Goal: Task Accomplishment & Management: Manage account settings

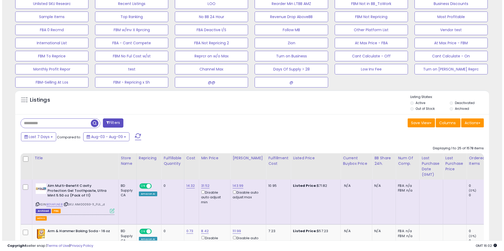
scroll to position [207, 0]
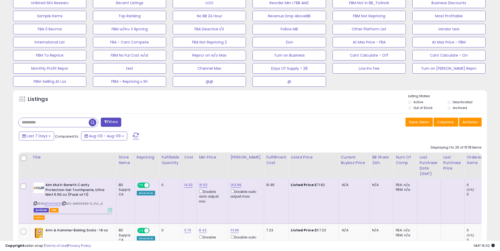
click at [115, 120] on button "Filters" at bounding box center [111, 122] width 20 height 9
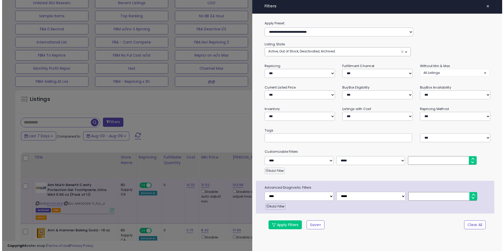
scroll to position [108, 277]
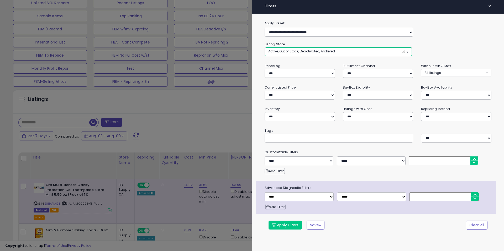
click at [320, 51] on span "Active, Out of Stock, Deactivated, Archived" at bounding box center [301, 51] width 67 height 4
click at [290, 72] on link "Out of Stock" at bounding box center [285, 72] width 39 height 8
click at [290, 81] on span "Deactivated" at bounding box center [281, 81] width 20 height 4
select select "**********"
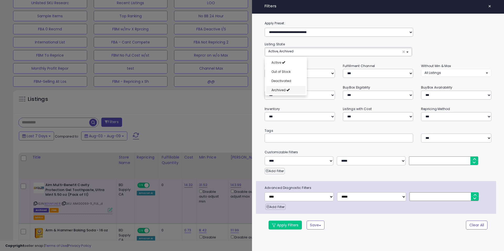
click at [283, 90] on span "Archived" at bounding box center [278, 90] width 14 height 4
click at [323, 61] on div "**********" at bounding box center [378, 128] width 252 height 216
click at [356, 70] on select "*** *** *** ***" at bounding box center [378, 73] width 70 height 9
select select "***"
click at [285, 227] on button "Apply Filters" at bounding box center [285, 225] width 33 height 9
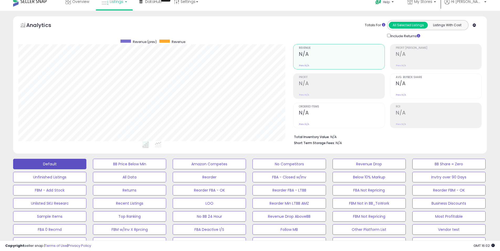
scroll to position [0, 0]
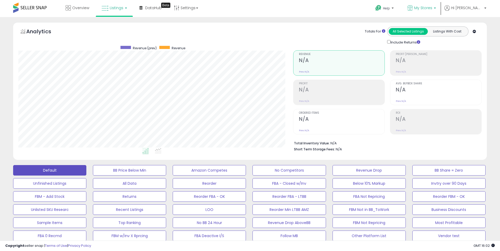
click at [432, 8] on span "My Stores" at bounding box center [423, 7] width 18 height 5
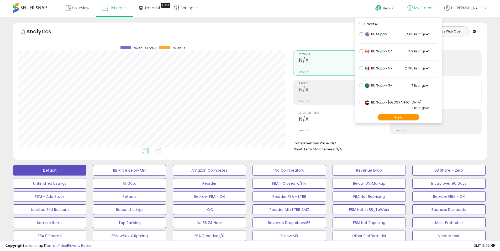
click at [419, 116] on button "Apply" at bounding box center [398, 117] width 42 height 7
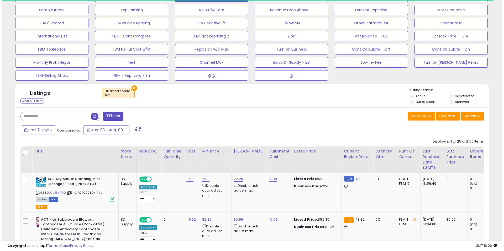
scroll to position [214, 0]
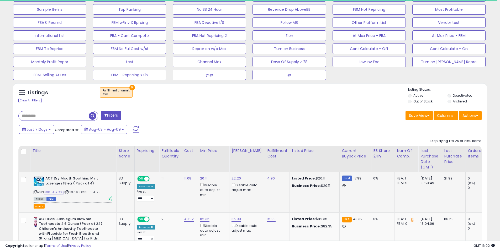
click at [109, 200] on icon at bounding box center [110, 199] width 4 height 4
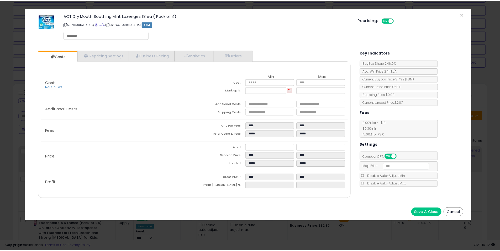
scroll to position [108, 277]
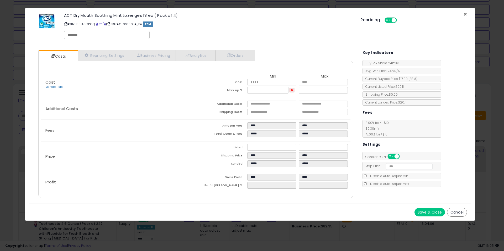
click at [465, 15] on span "×" at bounding box center [465, 14] width 3 height 8
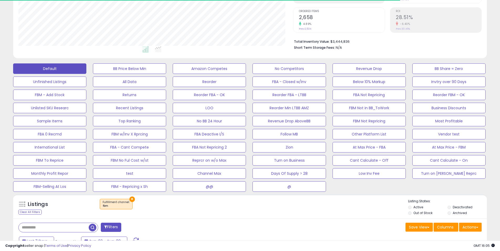
scroll to position [0, 0]
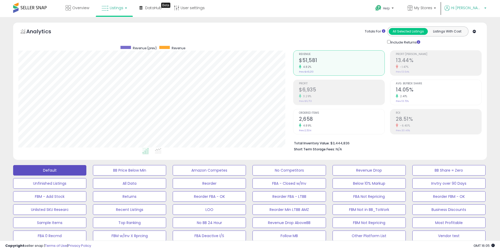
click at [474, 8] on span "Hi [PERSON_NAME]" at bounding box center [466, 7] width 31 height 5
click at [463, 53] on link "Stop impersonating" at bounding box center [464, 55] width 34 height 5
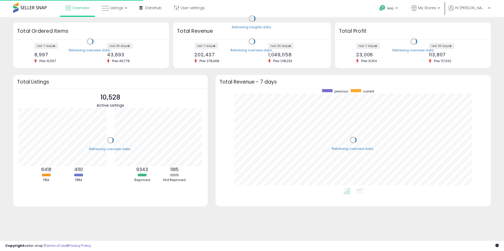
scroll to position [99, 265]
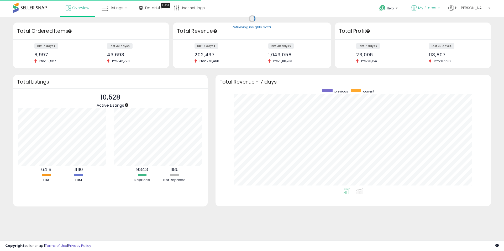
click at [436, 10] on span "My Stores" at bounding box center [427, 7] width 18 height 5
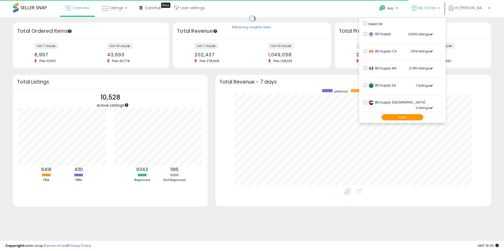
click at [423, 119] on button "Apply" at bounding box center [402, 117] width 42 height 7
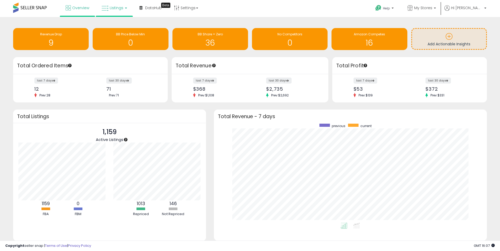
click at [116, 12] on link "Listings" at bounding box center [114, 8] width 33 height 16
click at [117, 29] on icon at bounding box center [118, 26] width 23 height 7
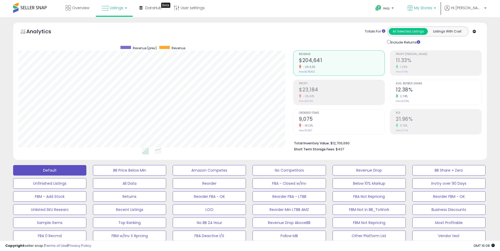
click at [436, 10] on p "My Stores" at bounding box center [421, 8] width 29 height 7
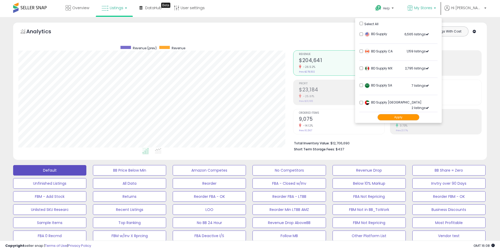
click at [419, 119] on button "Apply" at bounding box center [398, 117] width 42 height 7
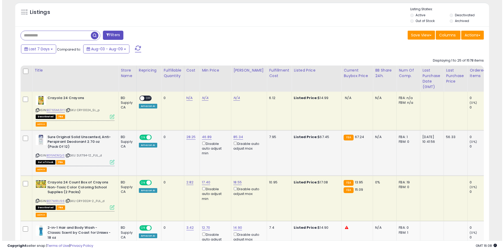
scroll to position [284, 0]
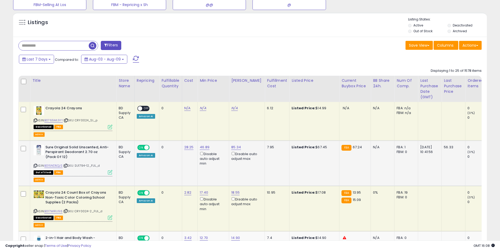
click at [111, 172] on icon at bounding box center [110, 172] width 4 height 4
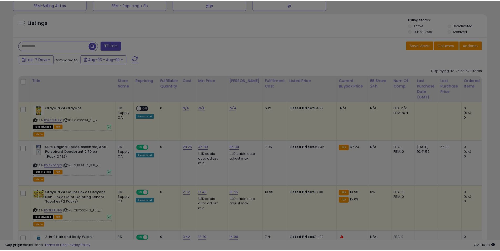
scroll to position [108, 277]
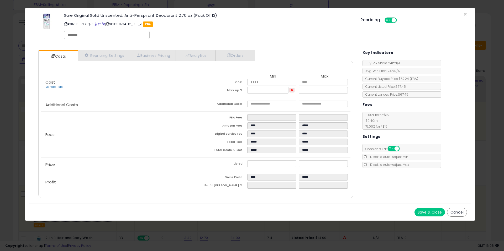
click at [454, 213] on button "Cancel" at bounding box center [457, 212] width 20 height 9
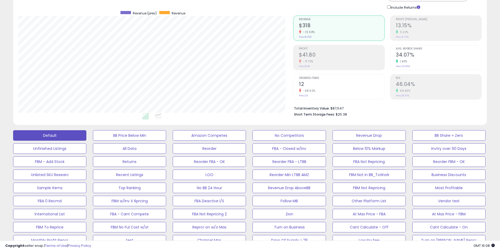
scroll to position [0, 0]
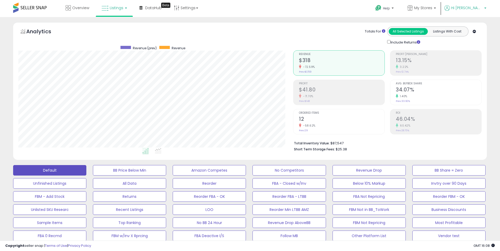
click at [479, 7] on span "Hi Yosef" at bounding box center [466, 7] width 31 height 5
click at [467, 54] on link "Stop impersonating" at bounding box center [464, 55] width 34 height 5
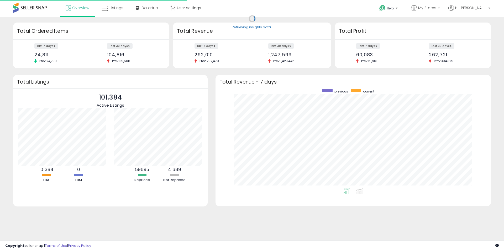
scroll to position [99, 265]
click at [110, 10] on span "Listings" at bounding box center [117, 7] width 14 height 5
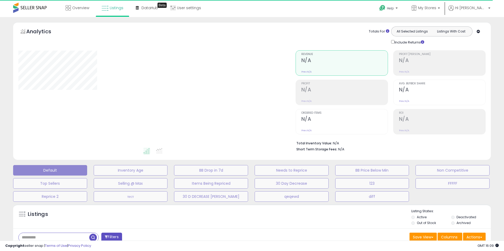
select select "**********"
select select "*"
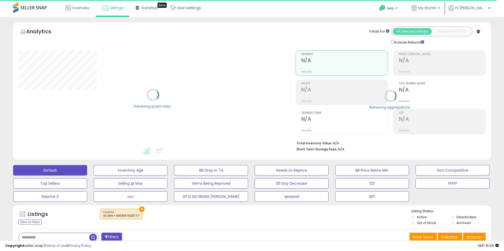
select select "**"
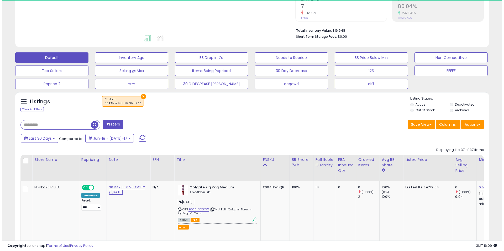
scroll to position [112, 0]
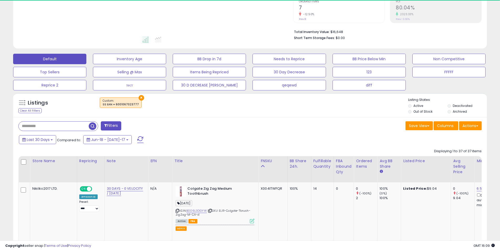
click at [115, 127] on button "Filters" at bounding box center [111, 126] width 20 height 9
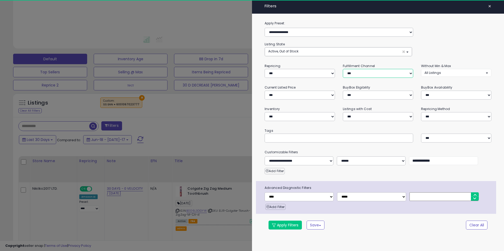
click at [356, 75] on select "*** *** *** ***" at bounding box center [378, 73] width 70 height 9
select select "***"
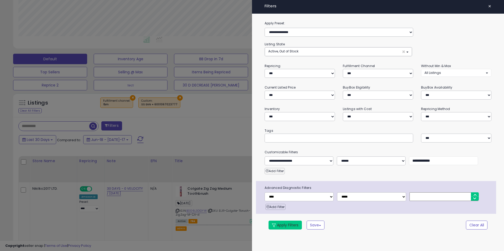
click at [295, 224] on button "Apply Filters" at bounding box center [285, 225] width 33 height 9
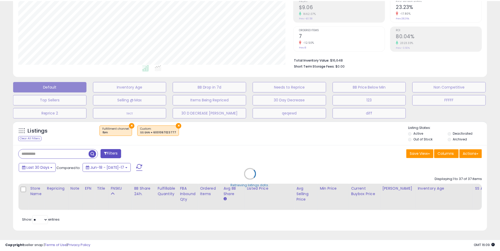
scroll to position [108, 275]
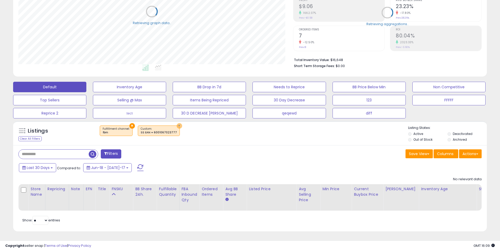
click at [177, 124] on button "×" at bounding box center [180, 126] width 6 height 6
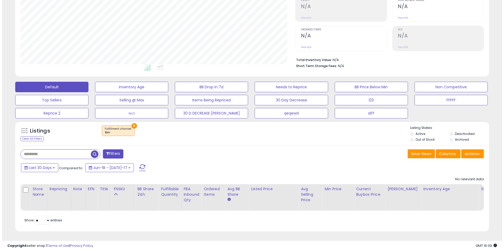
scroll to position [87, 0]
click at [132, 123] on button "×" at bounding box center [132, 126] width 6 height 6
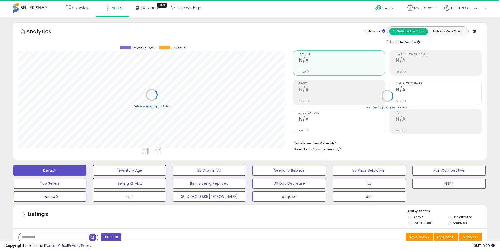
scroll to position [262387, 262219]
click at [478, 6] on span "Hi Elena" at bounding box center [466, 7] width 31 height 5
click at [458, 58] on link "Stop impersonating" at bounding box center [464, 55] width 34 height 5
